Goal: Answer question/provide support

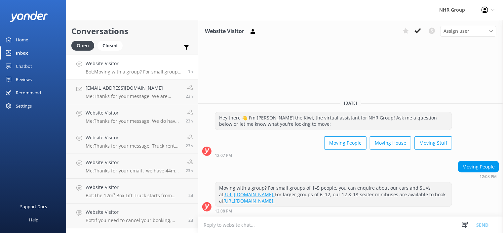
click at [22, 51] on div "Inbox" at bounding box center [22, 52] width 12 height 13
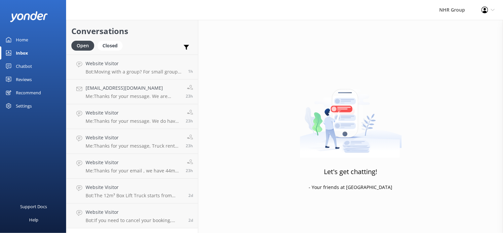
click at [22, 51] on div "Inbox" at bounding box center [22, 52] width 12 height 13
click at [112, 68] on div "Website Visitor Bot: Moving with a group? For small groups of 1–5 people, you c…" at bounding box center [135, 67] width 98 height 14
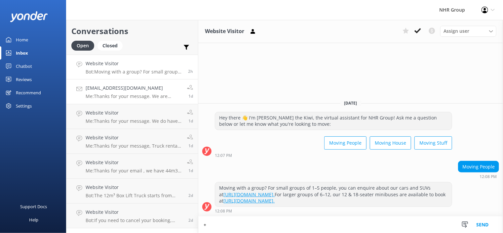
type textarea "++"
